Goal: Obtain resource: Obtain resource

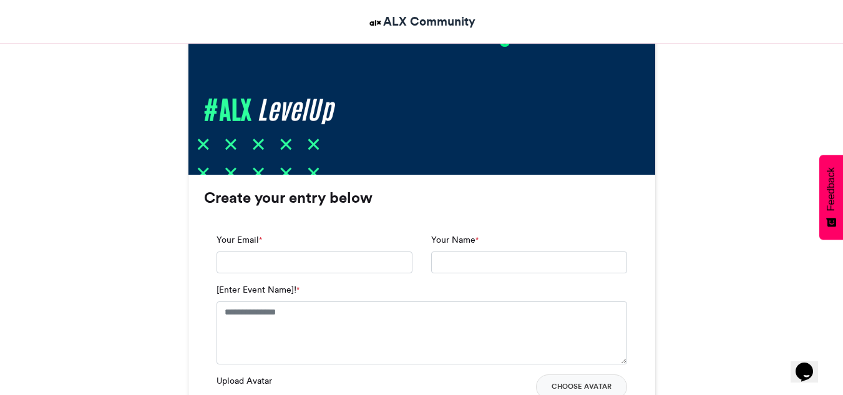
scroll to position [686, 0]
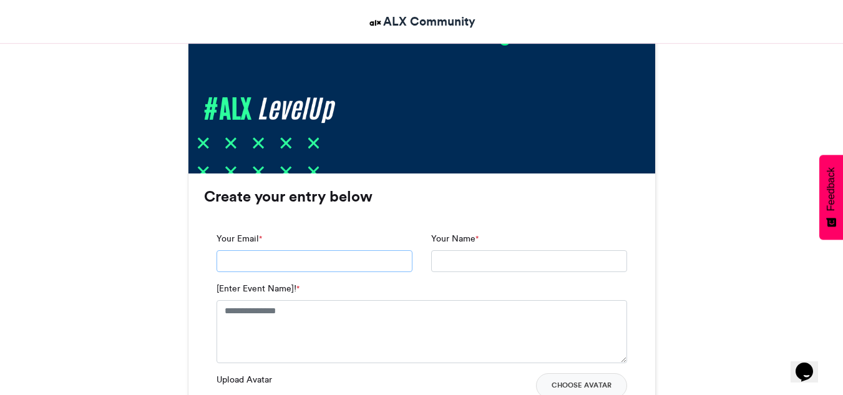
click at [267, 267] on input "Your Email *" at bounding box center [314, 261] width 196 height 22
type input "**********"
click at [460, 263] on input "Your Name *" at bounding box center [529, 261] width 196 height 22
type input "**********"
click at [273, 314] on textarea "[Enter Event Name]! *" at bounding box center [421, 331] width 410 height 62
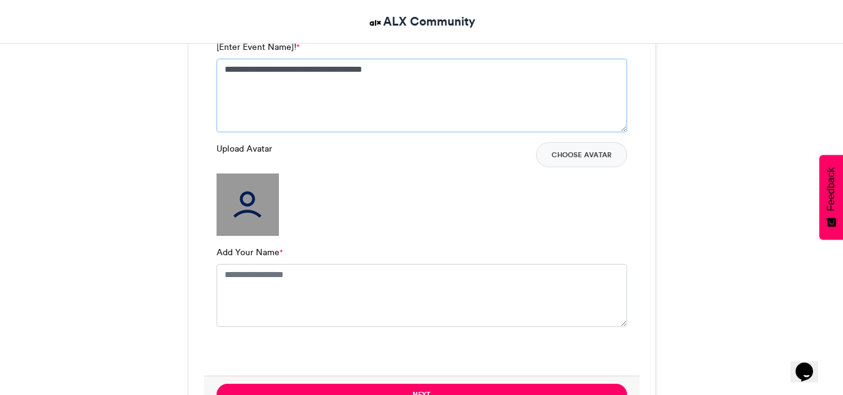
scroll to position [936, 0]
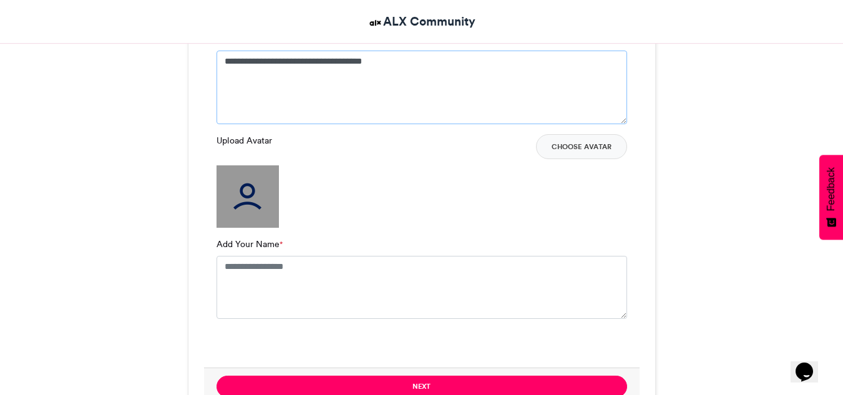
type textarea "**********"
click at [249, 271] on textarea "Add Your Name *" at bounding box center [421, 287] width 410 height 62
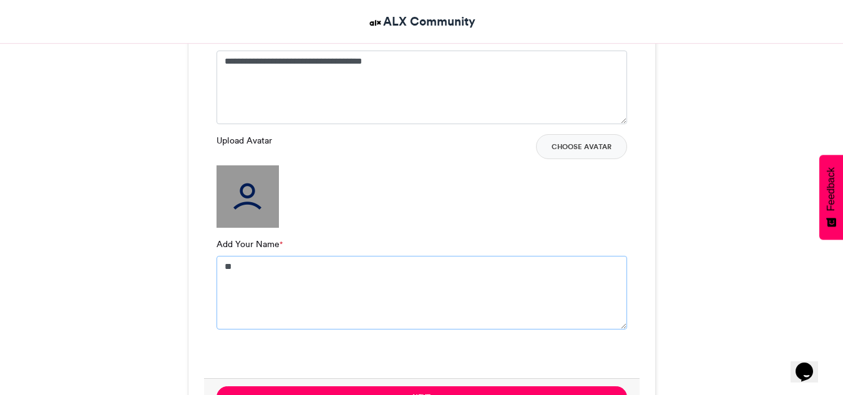
type textarea "*"
type textarea "**********"
click at [564, 142] on button "Choose Avatar" at bounding box center [581, 146] width 91 height 25
click at [246, 201] on img at bounding box center [247, 196] width 62 height 62
click at [579, 141] on button "Choose Avatar" at bounding box center [581, 146] width 91 height 25
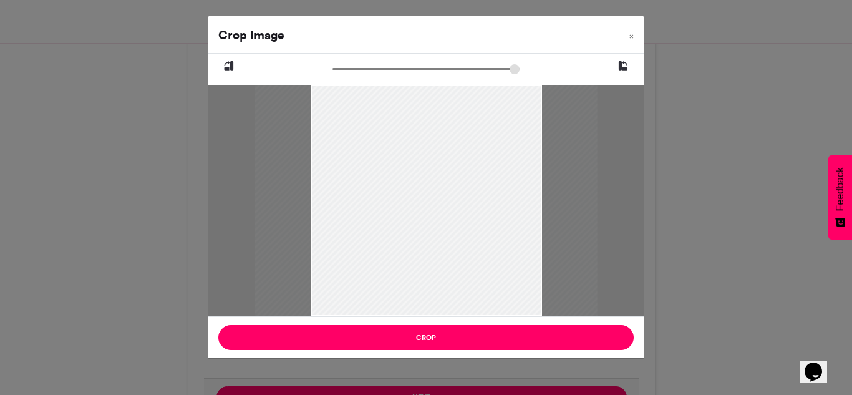
drag, startPoint x: 341, startPoint y: 67, endPoint x: 350, endPoint y: 68, distance: 9.4
click at [350, 68] on input "zoom" at bounding box center [425, 69] width 187 height 12
drag, startPoint x: 449, startPoint y: 123, endPoint x: 455, endPoint y: 179, distance: 56.4
click at [455, 179] on div at bounding box center [432, 256] width 342 height 455
drag, startPoint x: 351, startPoint y: 70, endPoint x: 314, endPoint y: 69, distance: 36.8
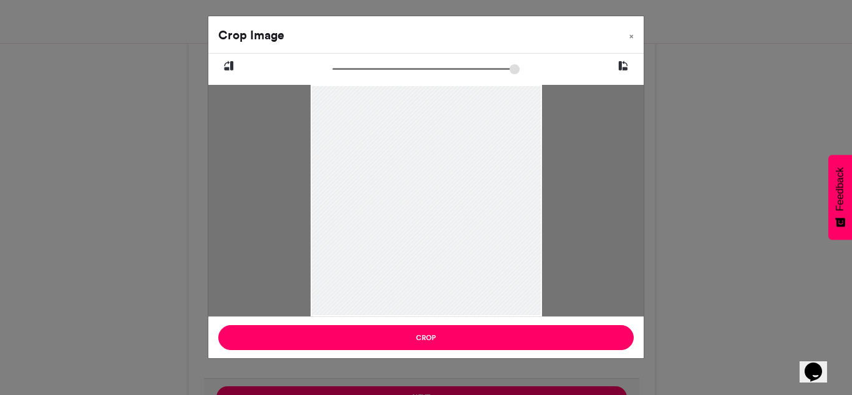
click at [332, 69] on input "zoom" at bounding box center [425, 69] width 187 height 12
drag, startPoint x: 453, startPoint y: 193, endPoint x: 454, endPoint y: 155, distance: 37.4
click at [454, 155] on div at bounding box center [426, 201] width 231 height 308
drag, startPoint x: 334, startPoint y: 69, endPoint x: 369, endPoint y: 74, distance: 36.0
type input "******"
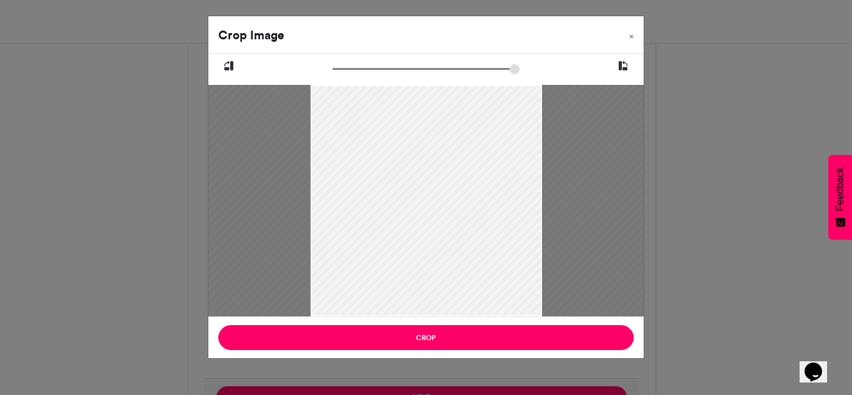
click at [369, 74] on input "zoom" at bounding box center [425, 69] width 187 height 12
drag, startPoint x: 431, startPoint y: 137, endPoint x: 463, endPoint y: 255, distance: 122.7
click at [463, 255] on div at bounding box center [458, 323] width 513 height 682
click at [728, 195] on div "Crop Image × Crop" at bounding box center [426, 197] width 852 height 395
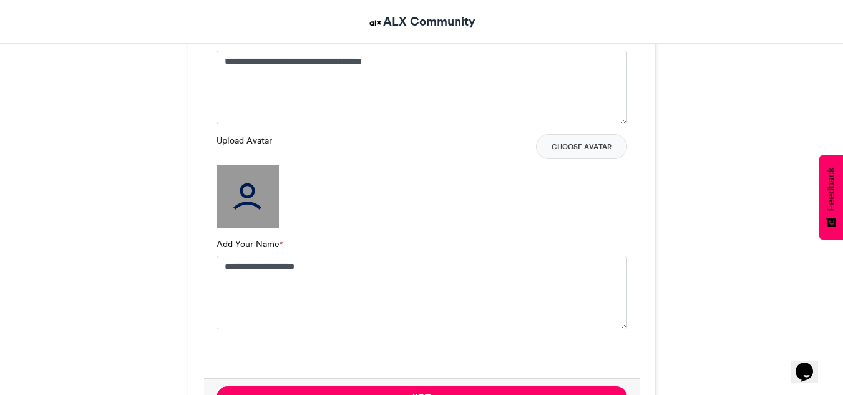
click at [233, 190] on img at bounding box center [247, 196] width 62 height 62
click at [555, 145] on button "Choose Avatar" at bounding box center [581, 146] width 91 height 25
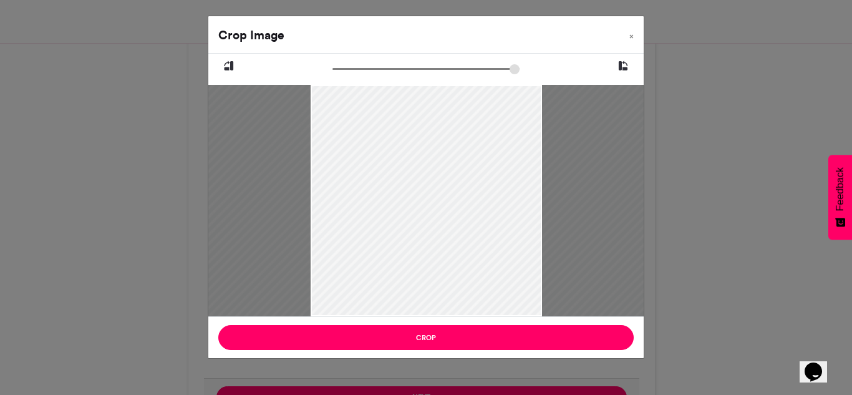
drag, startPoint x: 338, startPoint y: 67, endPoint x: 371, endPoint y: 83, distance: 36.8
click at [371, 75] on input "zoom" at bounding box center [425, 69] width 187 height 12
drag, startPoint x: 418, startPoint y: 160, endPoint x: 435, endPoint y: 191, distance: 35.7
click at [435, 191] on div at bounding box center [448, 233] width 530 height 704
drag, startPoint x: 367, startPoint y: 66, endPoint x: 354, endPoint y: 68, distance: 13.2
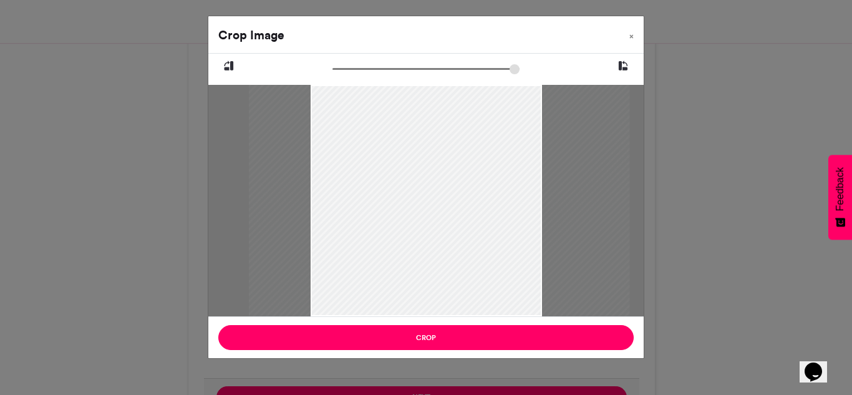
type input "******"
click at [354, 68] on input "zoom" at bounding box center [425, 69] width 187 height 12
drag, startPoint x: 404, startPoint y: 112, endPoint x: 404, endPoint y: 142, distance: 29.3
click at [404, 142] on div at bounding box center [439, 252] width 380 height 506
click at [756, 145] on div "Crop Image × Crop" at bounding box center [426, 197] width 852 height 395
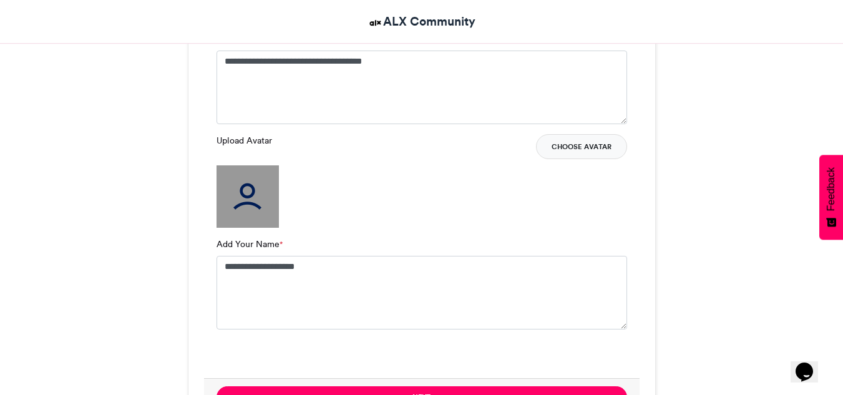
click at [561, 143] on button "Choose Avatar" at bounding box center [581, 146] width 91 height 25
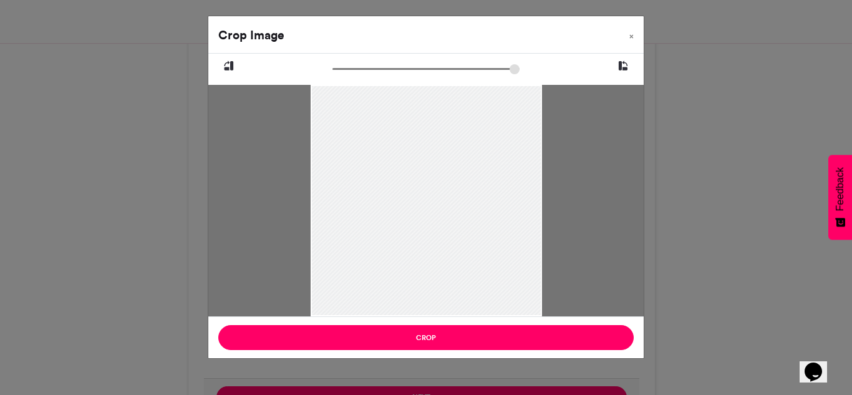
click at [416, 193] on div at bounding box center [426, 201] width 231 height 308
drag, startPoint x: 337, startPoint y: 66, endPoint x: 349, endPoint y: 80, distance: 18.6
click at [349, 75] on input "zoom" at bounding box center [425, 69] width 187 height 12
drag, startPoint x: 422, startPoint y: 163, endPoint x: 432, endPoint y: 106, distance: 57.6
click at [432, 106] on div at bounding box center [436, 143] width 336 height 447
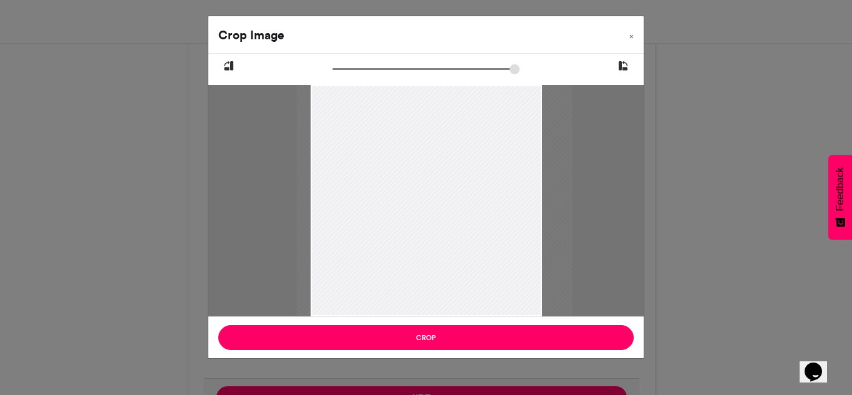
type input "******"
click at [342, 72] on input "zoom" at bounding box center [425, 69] width 187 height 12
drag, startPoint x: 410, startPoint y: 130, endPoint x: 406, endPoint y: 114, distance: 17.4
click at [406, 114] on div at bounding box center [430, 137] width 276 height 366
click at [729, 127] on div "Crop Image × Crop" at bounding box center [426, 197] width 852 height 395
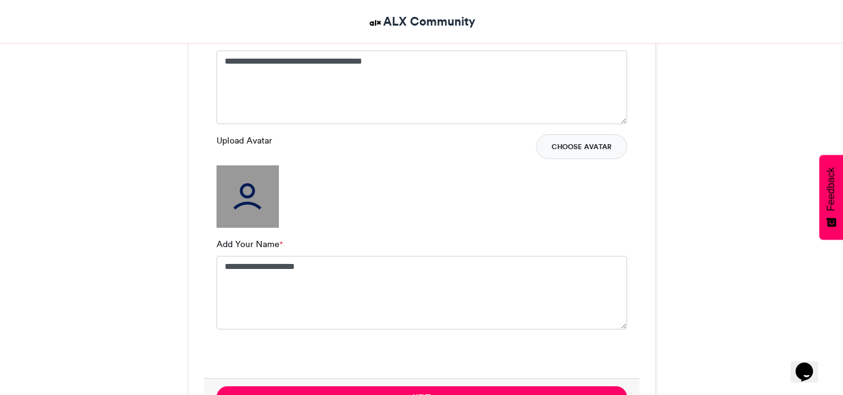
click at [556, 143] on button "Choose Avatar" at bounding box center [581, 146] width 91 height 25
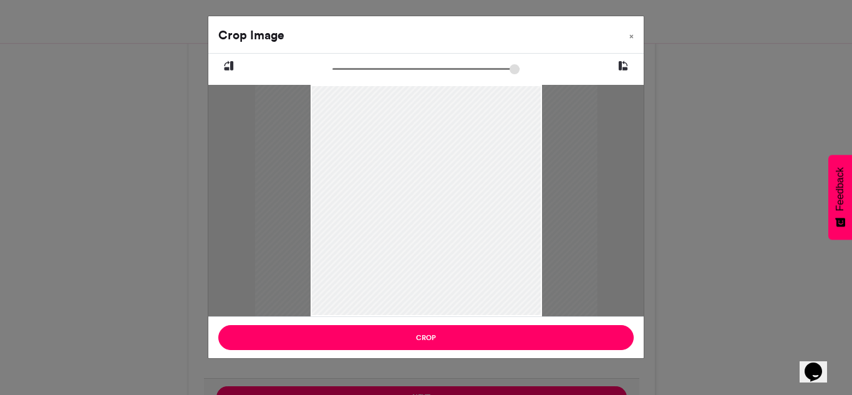
drag, startPoint x: 336, startPoint y: 70, endPoint x: 350, endPoint y: 75, distance: 15.4
click at [350, 75] on input "zoom" at bounding box center [425, 69] width 187 height 12
drag, startPoint x: 419, startPoint y: 185, endPoint x: 422, endPoint y: 124, distance: 61.2
click at [422, 124] on div at bounding box center [431, 140] width 342 height 455
type input "******"
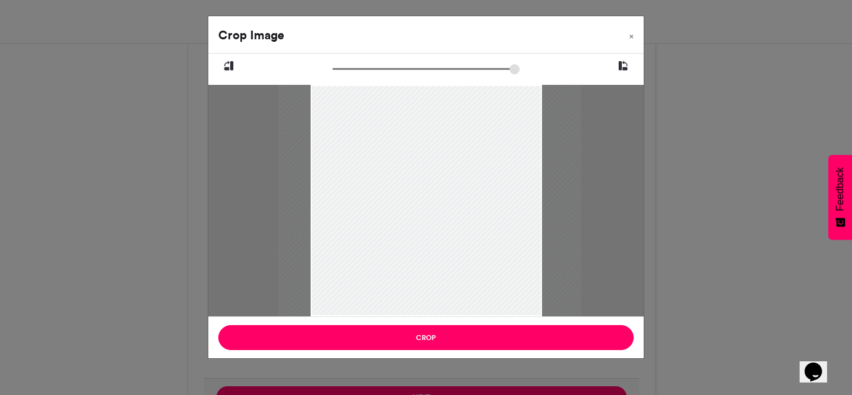
click at [346, 71] on input "zoom" at bounding box center [425, 69] width 187 height 12
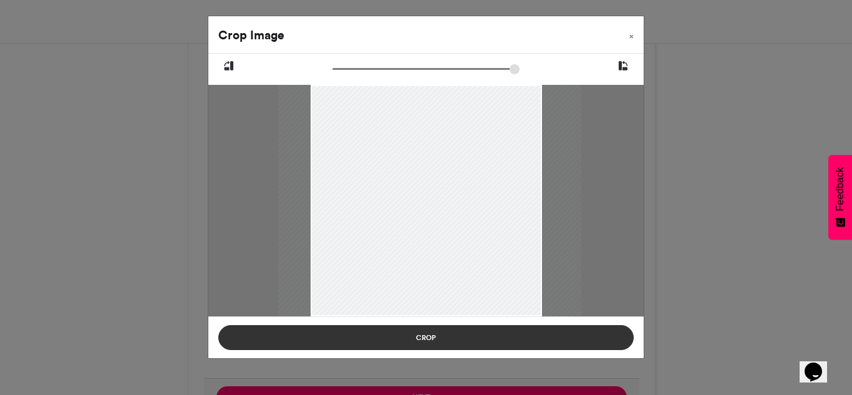
click at [445, 337] on button "Crop" at bounding box center [425, 337] width 415 height 25
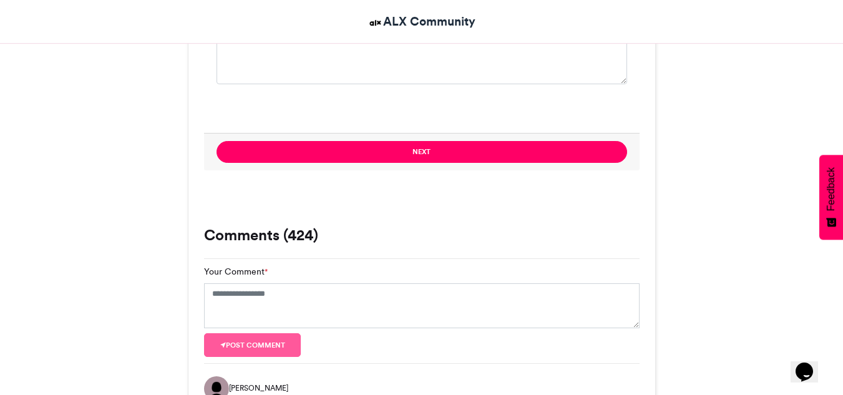
scroll to position [1123, 0]
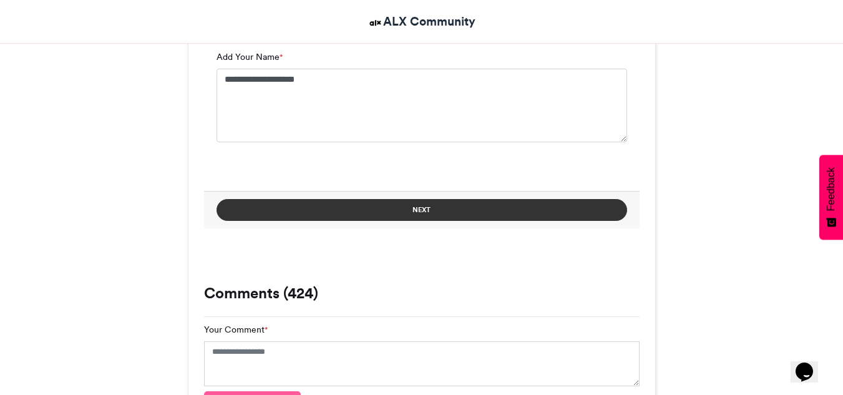
click at [470, 212] on button "Next" at bounding box center [421, 210] width 410 height 22
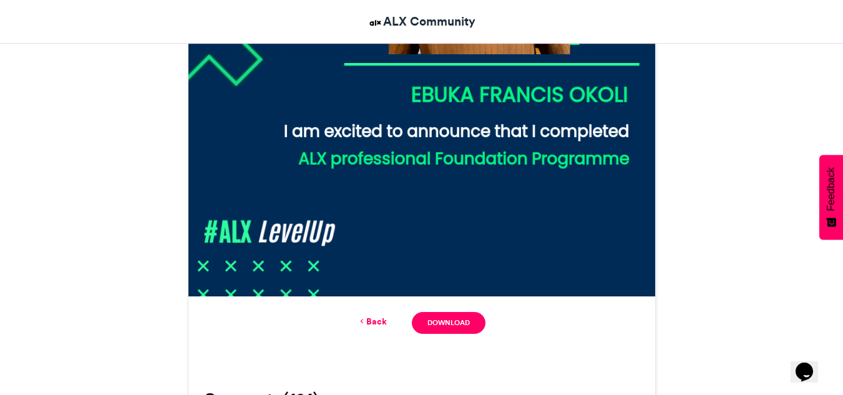
scroll to position [570, 0]
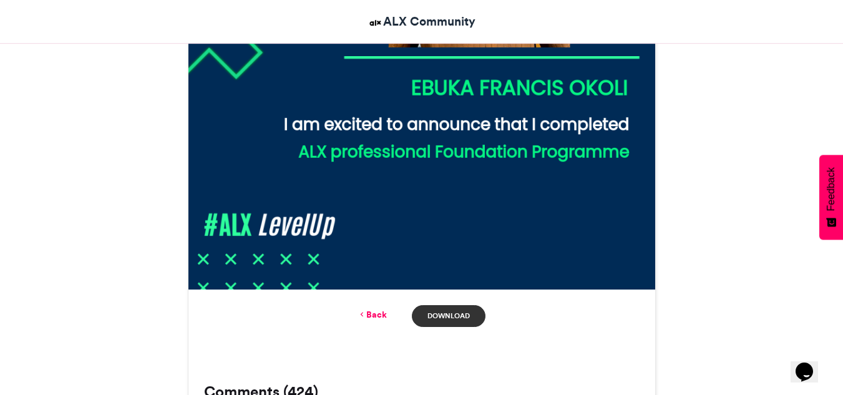
click at [449, 314] on link "Download" at bounding box center [448, 316] width 73 height 22
